Goal: Task Accomplishment & Management: Use online tool/utility

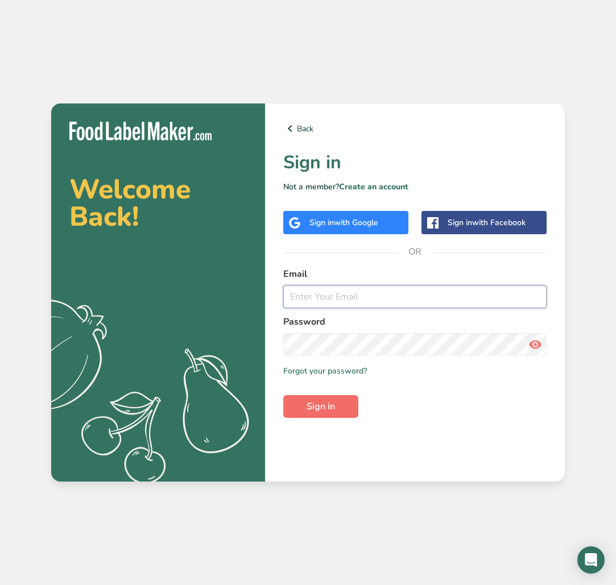
type input "[EMAIL_ADDRESS][DOMAIN_NAME]"
drag, startPoint x: 324, startPoint y: 402, endPoint x: 435, endPoint y: 410, distance: 111.2
click at [435, 410] on form "Email [EMAIL_ADDRESS][DOMAIN_NAME] Password Remember me Forgot your password? S…" at bounding box center [414, 342] width 263 height 151
drag, startPoint x: 538, startPoint y: 345, endPoint x: 528, endPoint y: 350, distance: 10.4
click at [538, 345] on icon at bounding box center [535, 344] width 14 height 20
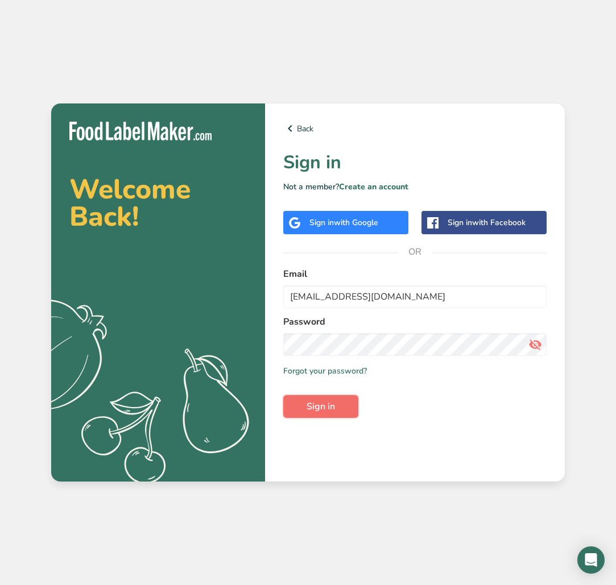
click at [345, 399] on button "Sign in" at bounding box center [320, 406] width 75 height 23
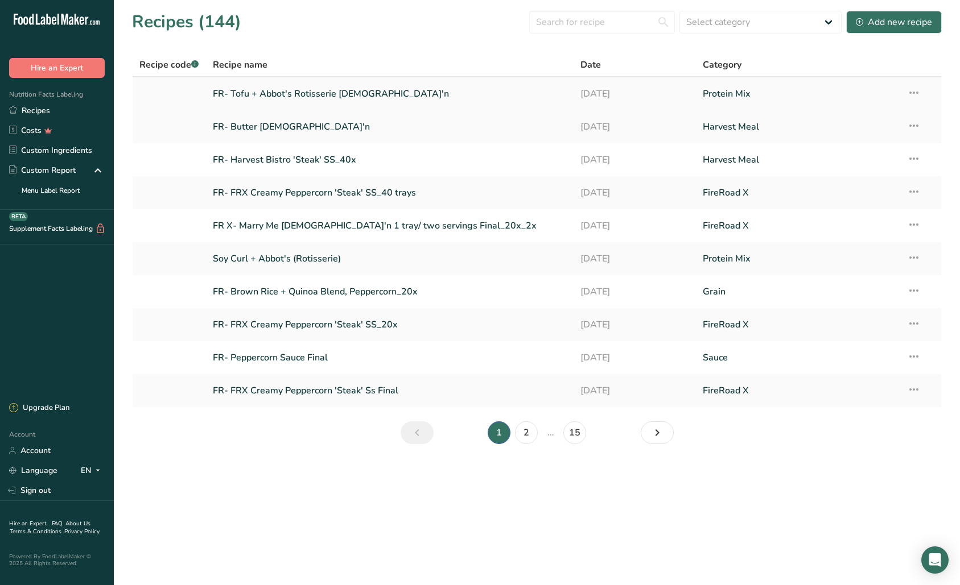
click at [320, 92] on link "FR- Tofu + Abbot's Rotisserie [DEMOGRAPHIC_DATA]'n" at bounding box center [390, 94] width 354 height 24
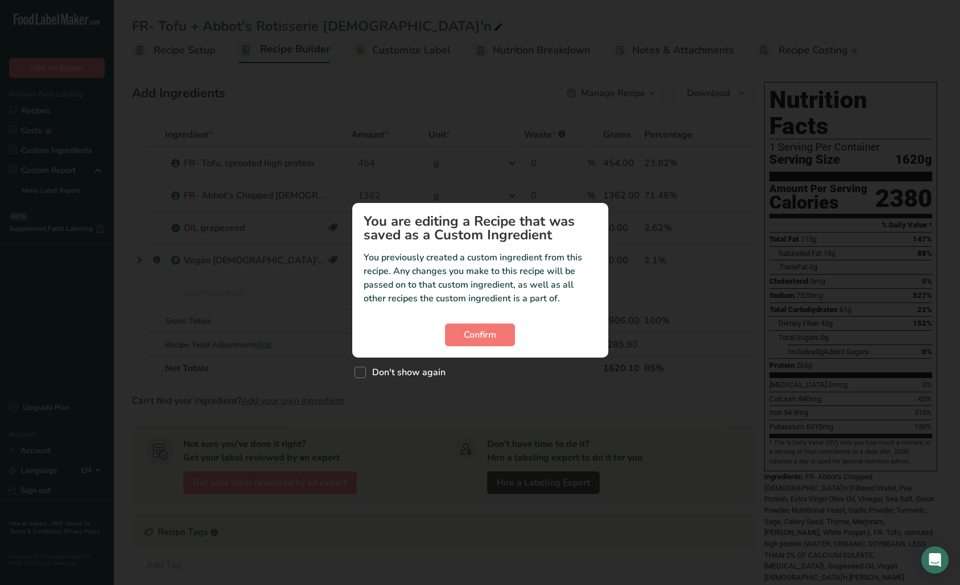
drag, startPoint x: 319, startPoint y: 93, endPoint x: 313, endPoint y: 96, distance: 6.4
click at [319, 93] on div "Custom ingredient modal" at bounding box center [480, 292] width 960 height 585
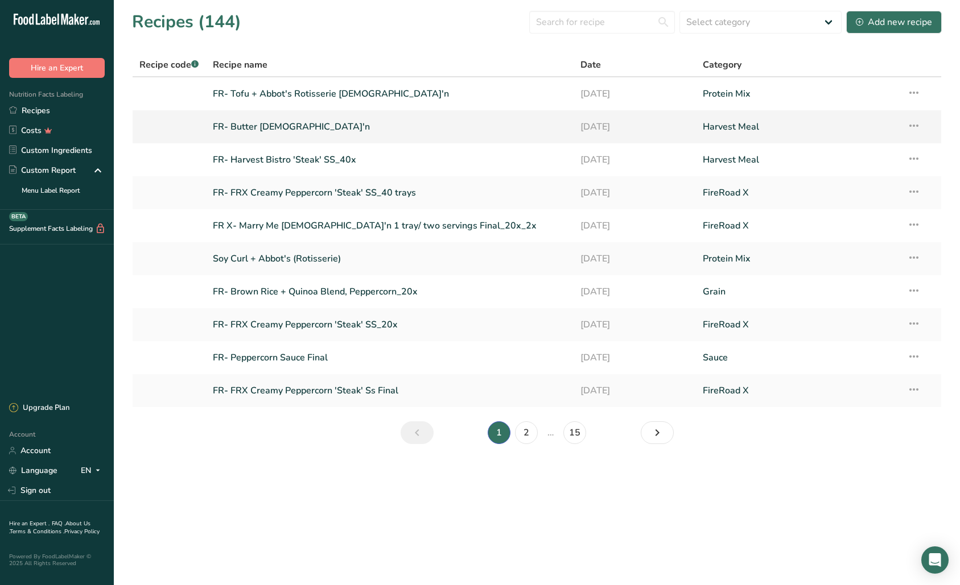
click at [253, 125] on link "FR- Butter [DEMOGRAPHIC_DATA]'n" at bounding box center [390, 127] width 354 height 24
click at [531, 431] on link "2" at bounding box center [526, 433] width 23 height 23
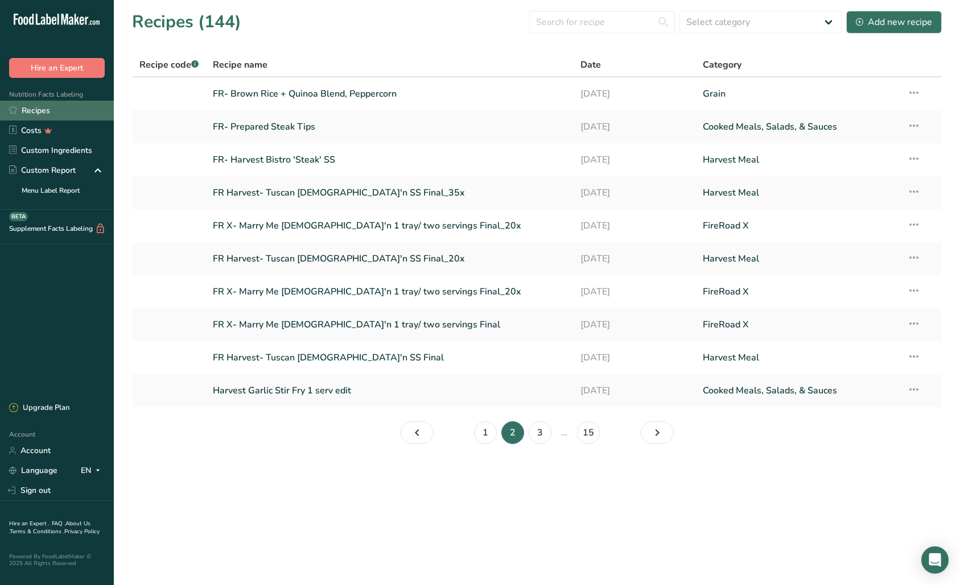
click at [43, 111] on link "Recipes" at bounding box center [57, 111] width 114 height 20
